Goal: Check status: Check status

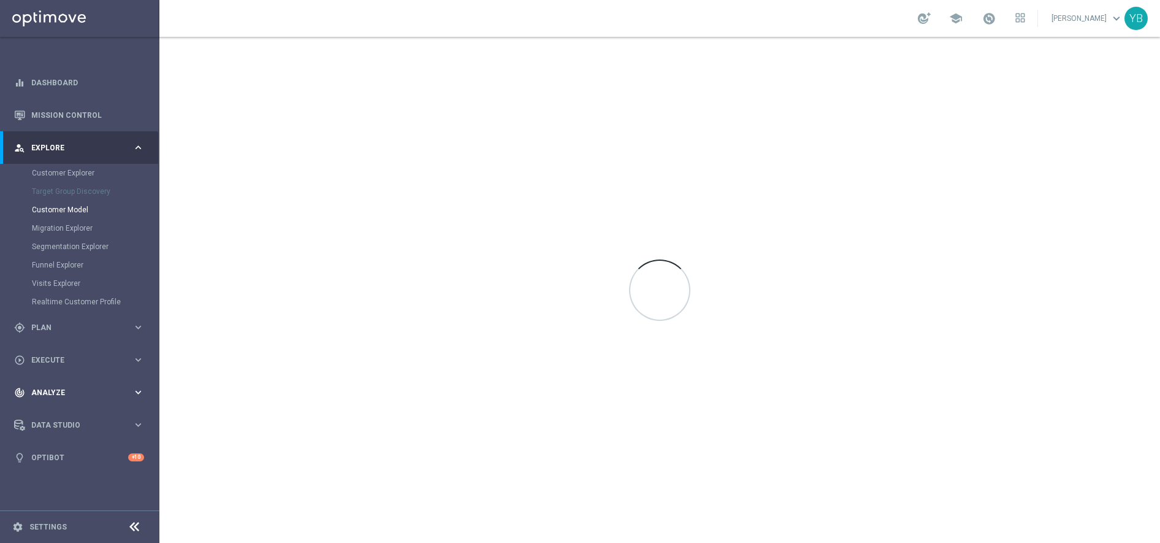
click at [140, 394] on icon "keyboard_arrow_right" at bounding box center [138, 392] width 12 height 12
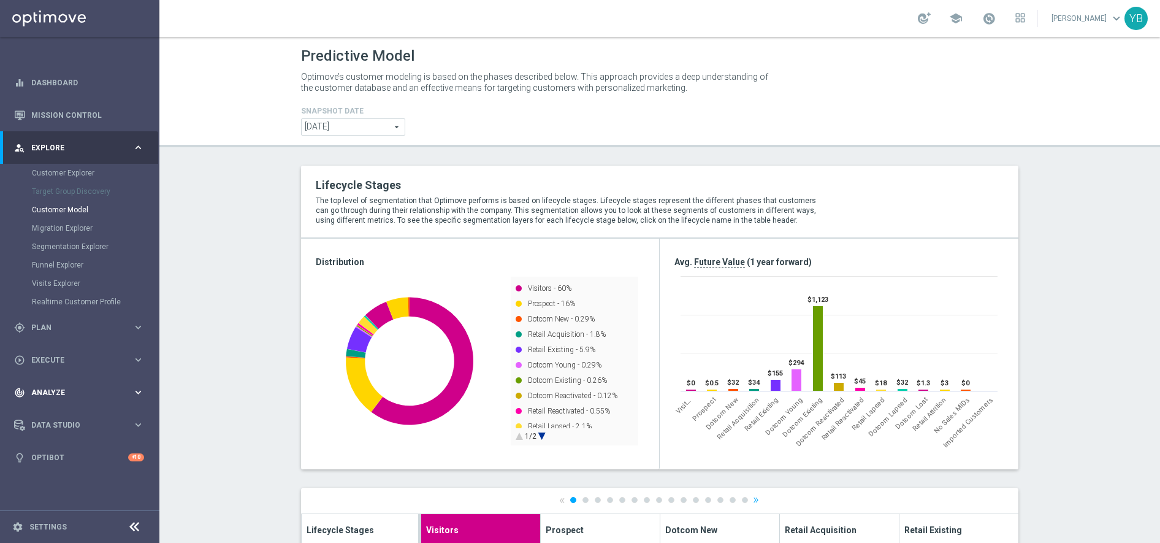
click at [132, 390] on icon "keyboard_arrow_right" at bounding box center [138, 392] width 12 height 12
click at [135, 362] on icon "keyboard_arrow_right" at bounding box center [138, 363] width 12 height 12
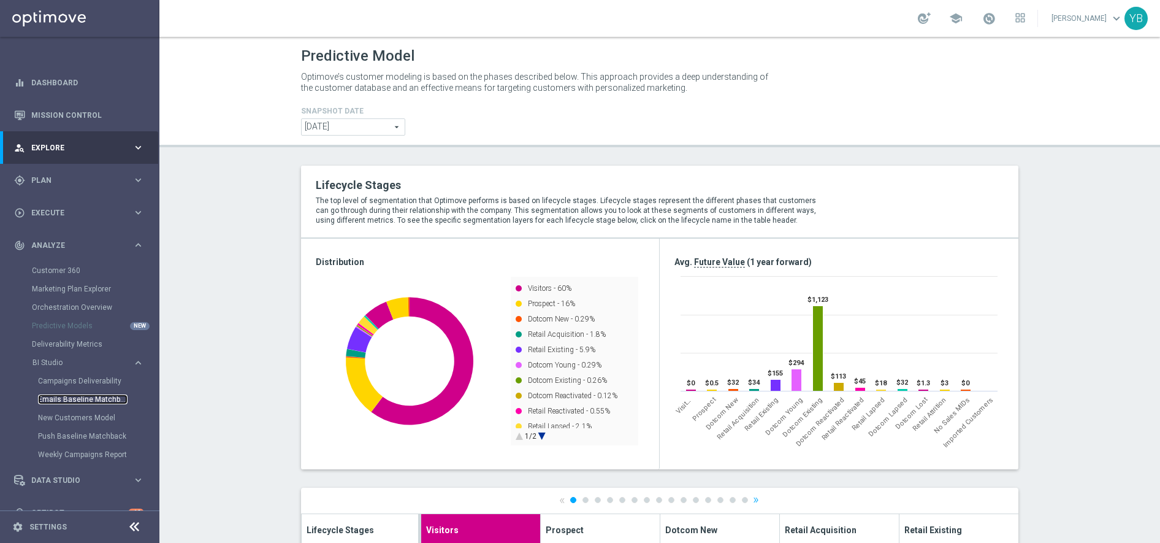
click at [99, 398] on link "Emails Baseline Matchback" at bounding box center [82, 399] width 89 height 10
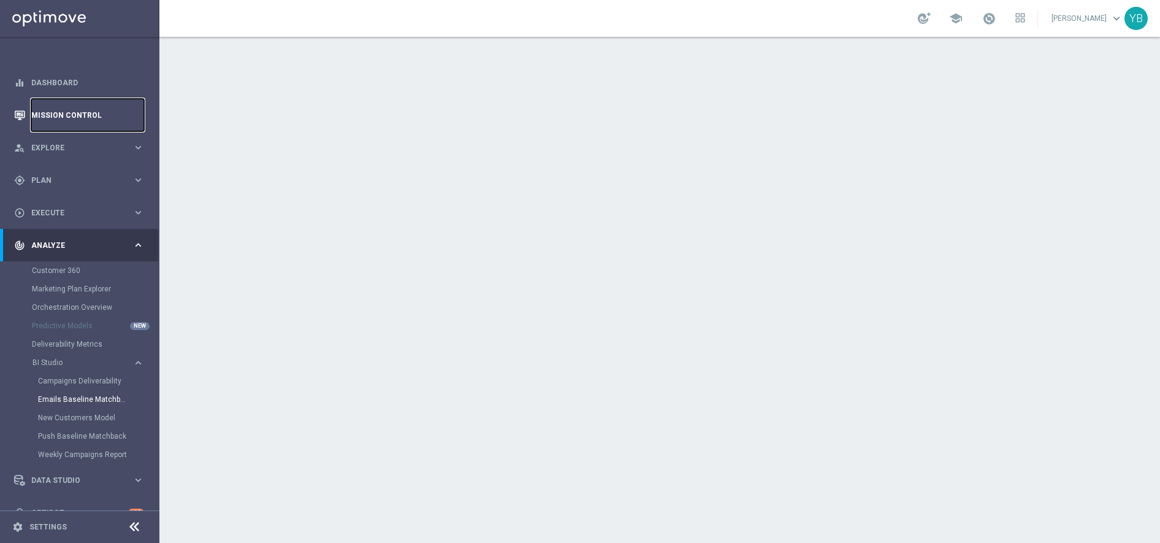
click at [70, 112] on link "Mission Control" at bounding box center [87, 115] width 113 height 32
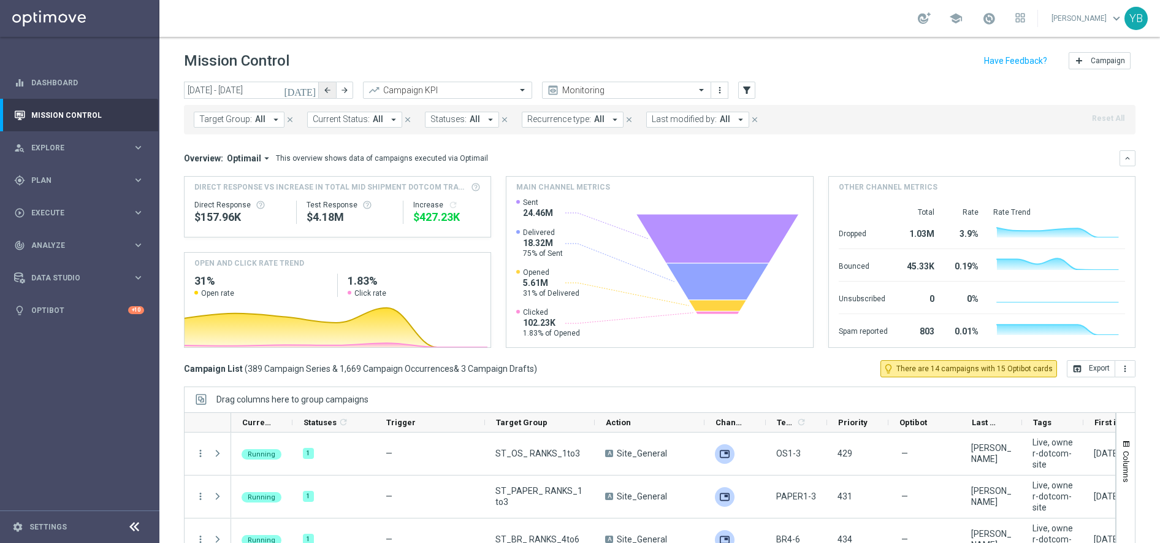
click at [311, 96] on button "[DATE]" at bounding box center [300, 91] width 37 height 18
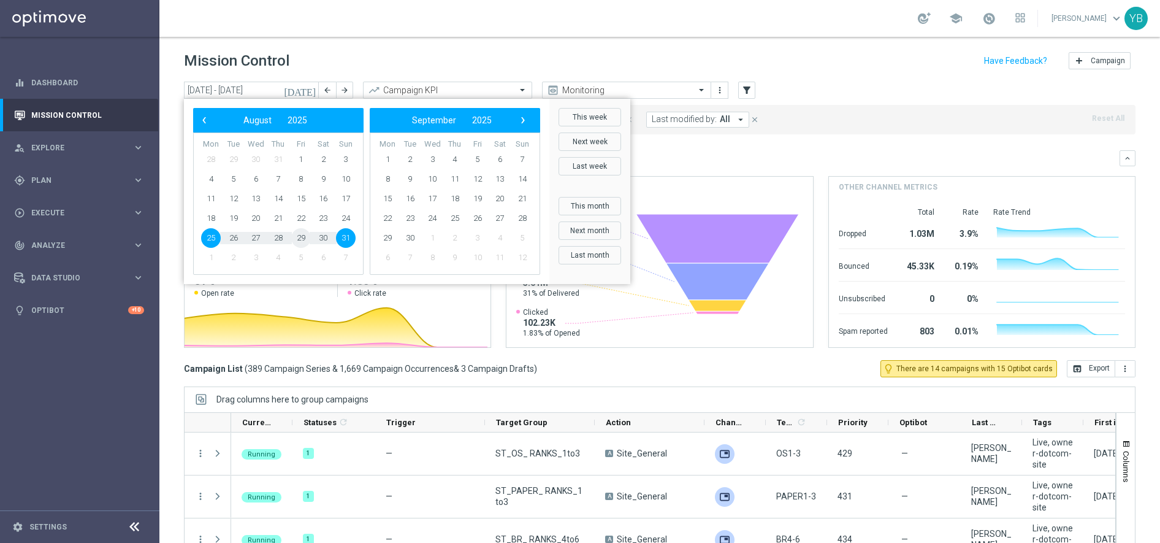
click at [302, 239] on span "29" at bounding box center [301, 238] width 20 height 20
type input "[DATE] - [DATE]"
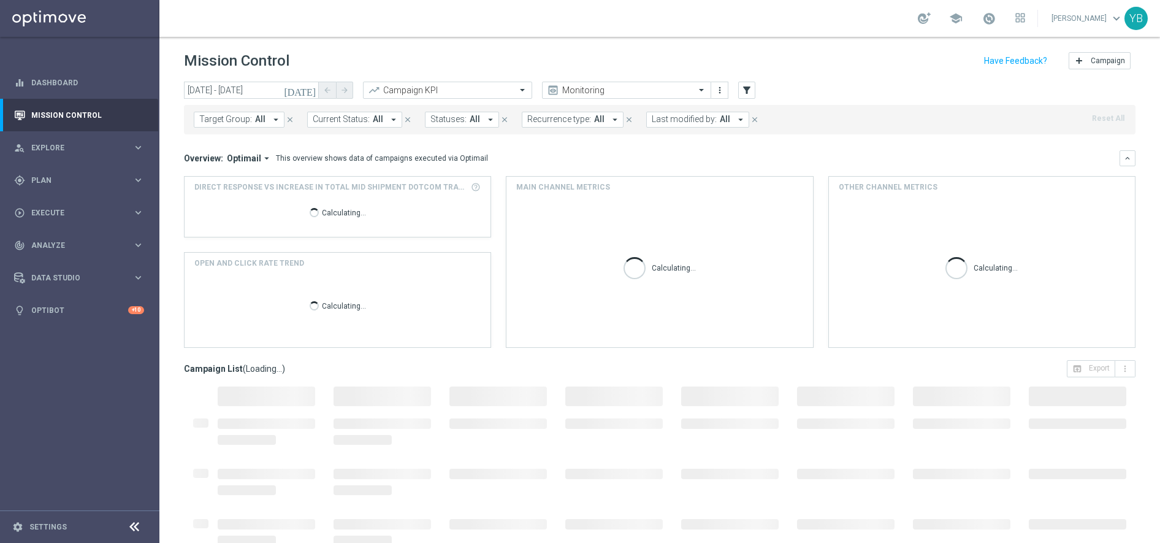
click at [263, 155] on icon "arrow_drop_down" at bounding box center [266, 158] width 11 height 11
click at [227, 173] on div "Analysis" at bounding box center [222, 177] width 29 height 11
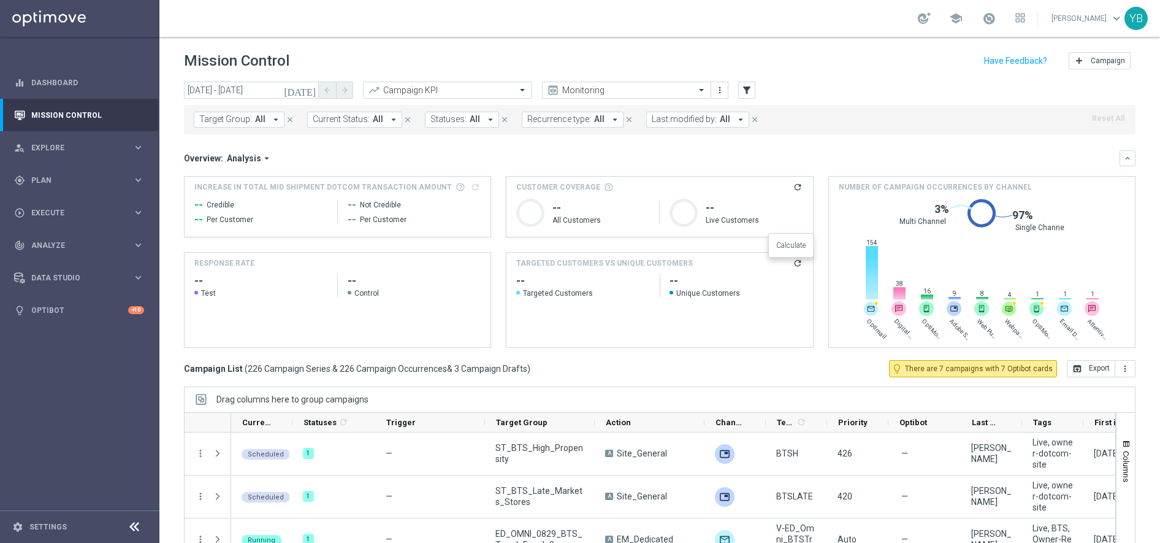
click at [793, 263] on icon "refresh" at bounding box center [798, 263] width 10 height 10
